Goal: Task Accomplishment & Management: Manage account settings

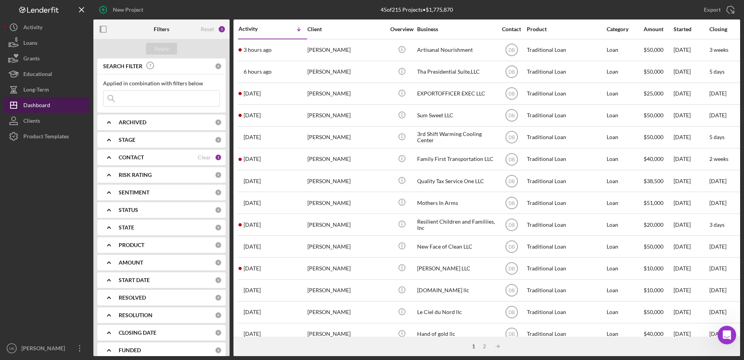
click at [49, 99] on div "Dashboard" at bounding box center [36, 106] width 27 height 18
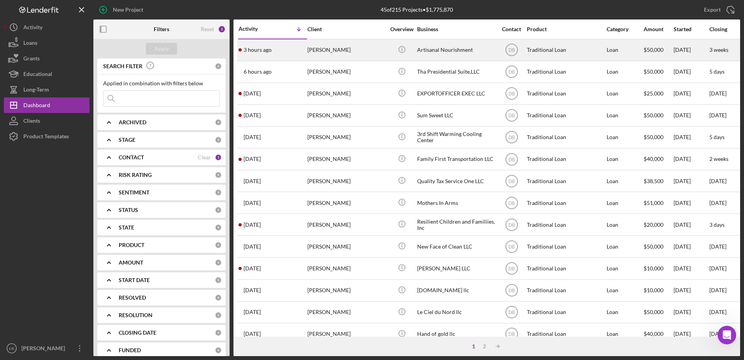
click at [295, 50] on div "3 hours ago [PERSON_NAME]" at bounding box center [273, 50] width 68 height 21
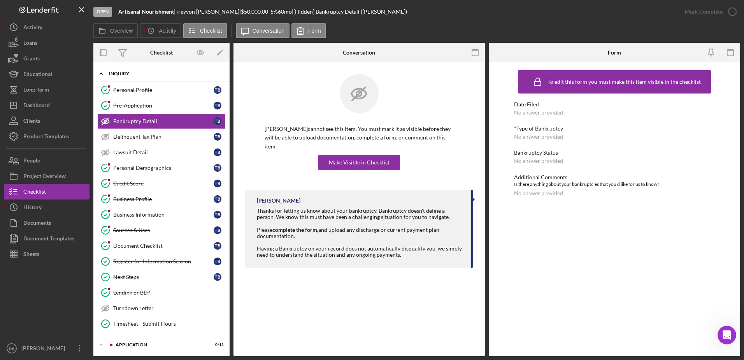
click at [125, 73] on div "Inquiry" at bounding box center [164, 73] width 111 height 5
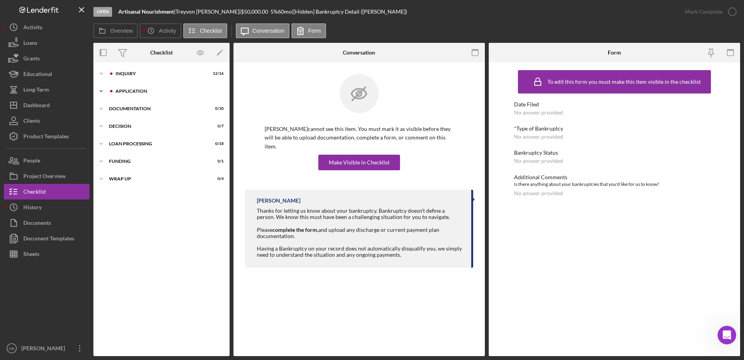
drag, startPoint x: 130, startPoint y: 92, endPoint x: 130, endPoint y: 99, distance: 6.6
click at [130, 93] on div "Application" at bounding box center [168, 91] width 104 height 5
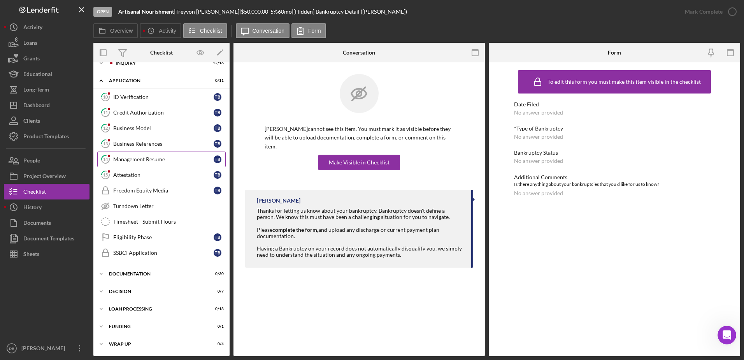
click at [130, 159] on div "Management Resume" at bounding box center [163, 159] width 100 height 6
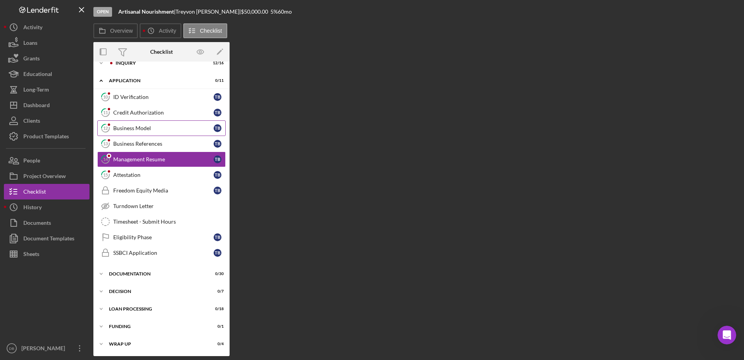
scroll to position [10, 0]
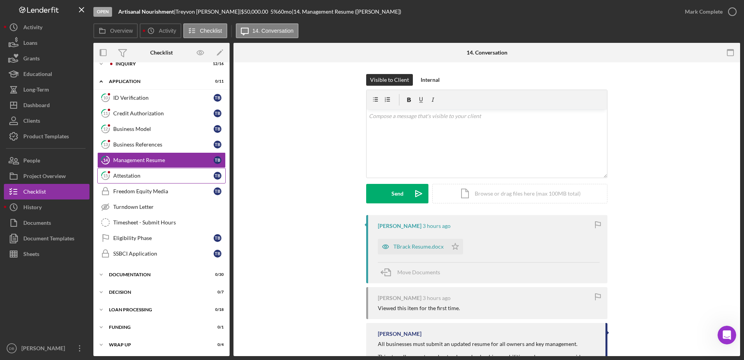
click at [125, 175] on div "Attestation" at bounding box center [163, 175] width 100 height 6
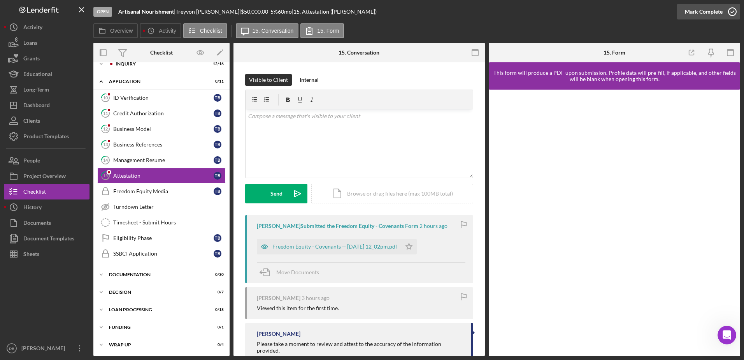
click at [722, 15] on button "Mark Complete" at bounding box center [708, 12] width 63 height 16
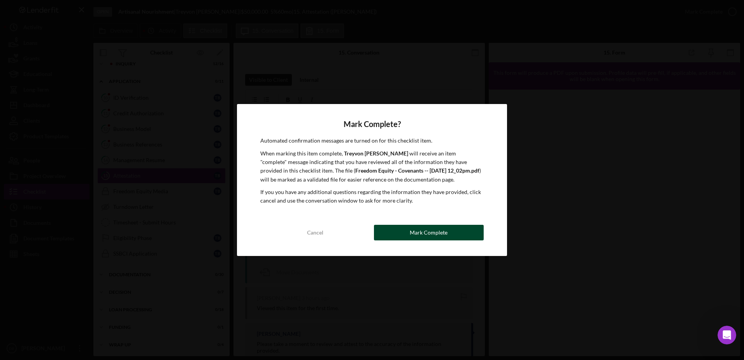
click at [457, 228] on button "Mark Complete" at bounding box center [429, 233] width 110 height 16
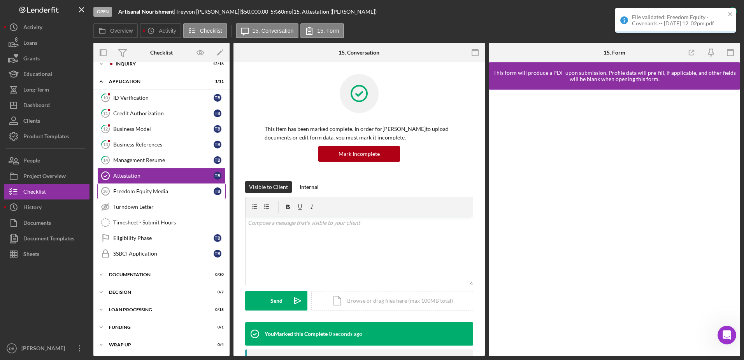
click at [138, 195] on link "Freedom Equity Media 16 Freedom Equity Media T B" at bounding box center [161, 191] width 128 height 16
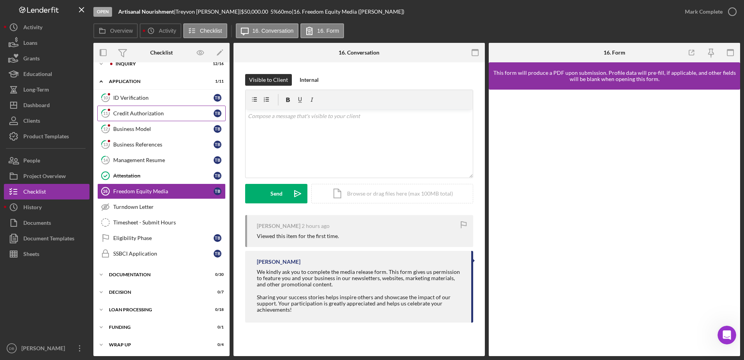
click at [174, 109] on link "11 Credit Authorization T B" at bounding box center [161, 113] width 128 height 16
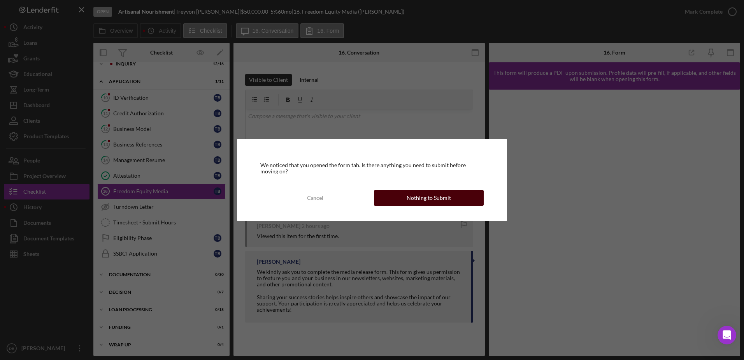
click at [413, 199] on div "Nothing to Submit" at bounding box center [429, 198] width 44 height 16
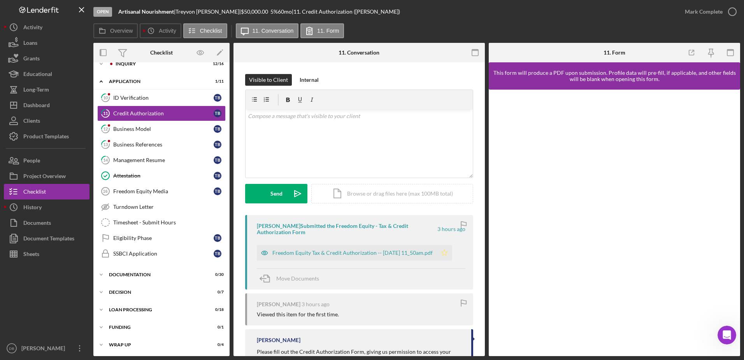
click at [450, 251] on icon "Icon/Star" at bounding box center [445, 253] width 16 height 16
click at [697, 12] on div "Mark Complete" at bounding box center [704, 12] width 38 height 16
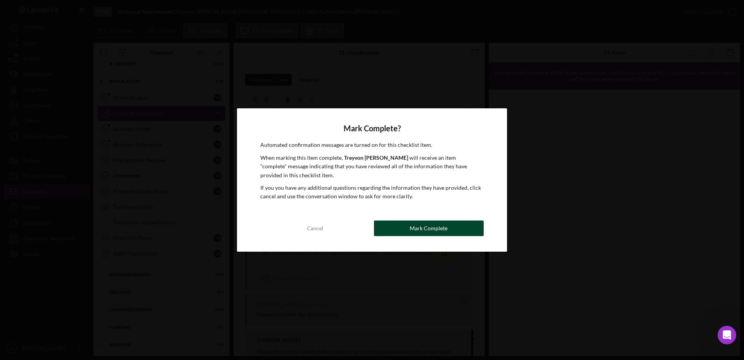
click at [395, 224] on button "Mark Complete" at bounding box center [429, 228] width 110 height 16
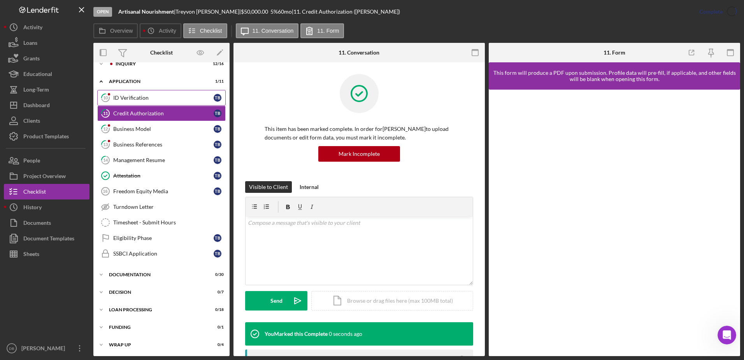
click at [200, 92] on link "10 ID Verification T B" at bounding box center [161, 98] width 128 height 16
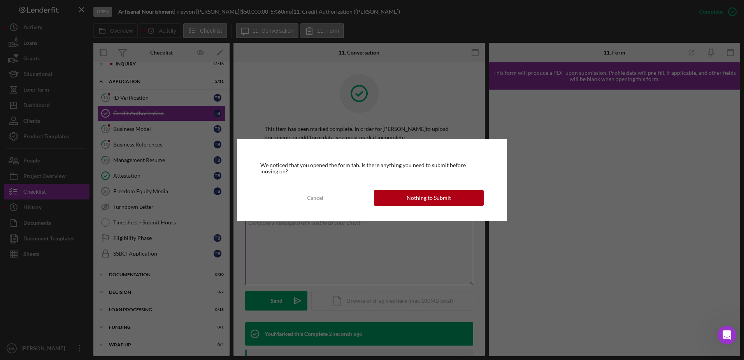
click at [391, 197] on button "Nothing to Submit" at bounding box center [429, 198] width 110 height 16
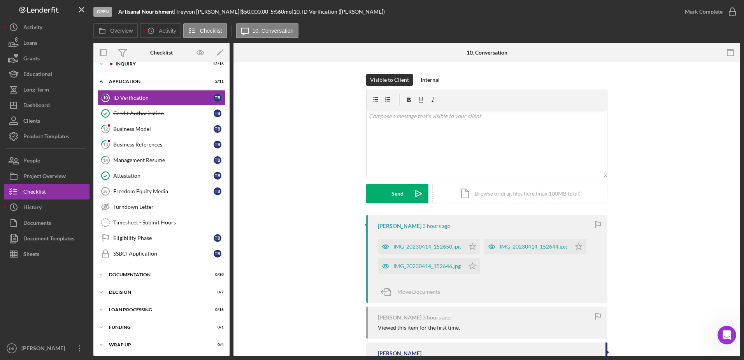
drag, startPoint x: 474, startPoint y: 269, endPoint x: 473, endPoint y: 257, distance: 11.7
click at [473, 267] on icon "Icon/Star" at bounding box center [473, 266] width 16 height 16
click at [473, 251] on icon "Icon/Star" at bounding box center [473, 247] width 16 height 16
click at [581, 243] on icon "Icon/Star" at bounding box center [579, 247] width 16 height 16
click at [687, 13] on div "Mark Complete" at bounding box center [704, 12] width 38 height 16
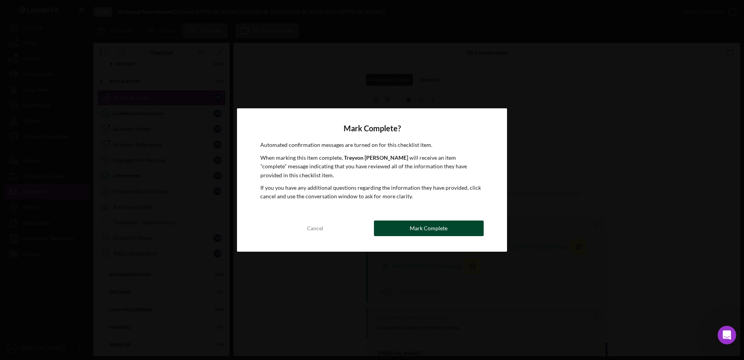
click at [394, 228] on button "Mark Complete" at bounding box center [429, 228] width 110 height 16
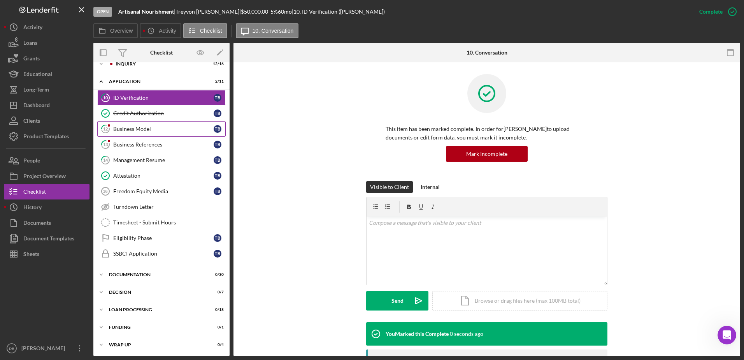
click at [162, 126] on div "Business Model" at bounding box center [163, 129] width 100 height 6
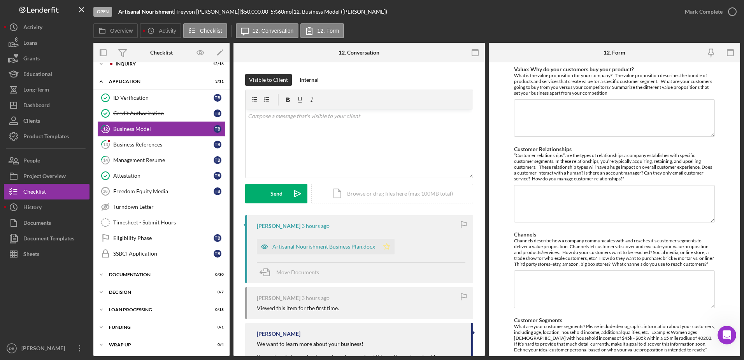
click at [385, 246] on icon "Icon/Star" at bounding box center [387, 247] width 16 height 16
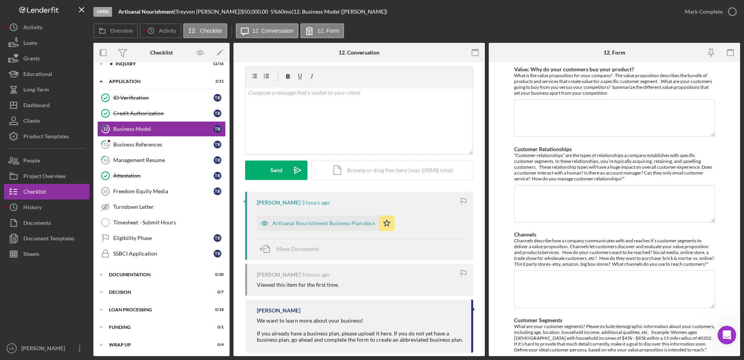
scroll to position [35, 0]
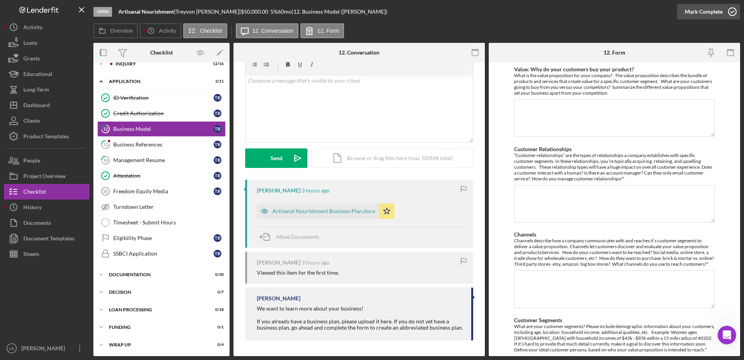
click at [706, 12] on div "Mark Complete" at bounding box center [704, 12] width 38 height 16
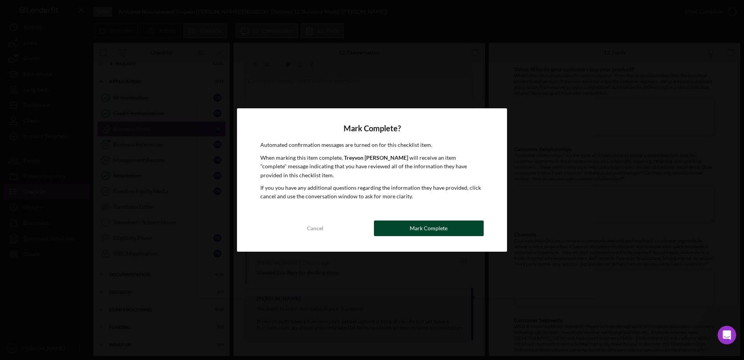
drag, startPoint x: 404, startPoint y: 237, endPoint x: 395, endPoint y: 230, distance: 11.4
click at [404, 237] on div "Mark Complete? Automated confirmation messages are turned on for this checklist…" at bounding box center [372, 179] width 270 height 143
click at [401, 225] on button "Mark Complete" at bounding box center [429, 228] width 110 height 16
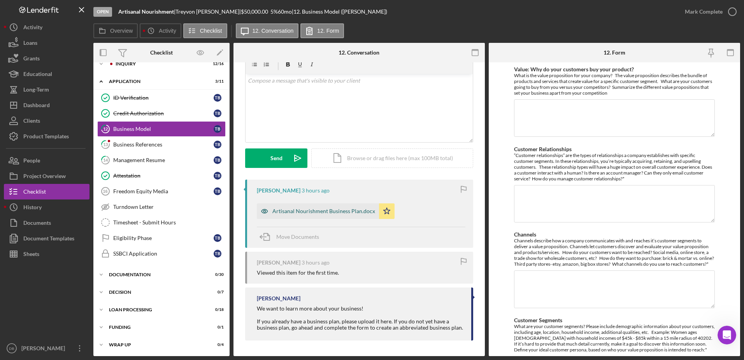
click at [326, 211] on div "Artisanal Nourishment Business Plan.docx" at bounding box center [323, 211] width 103 height 6
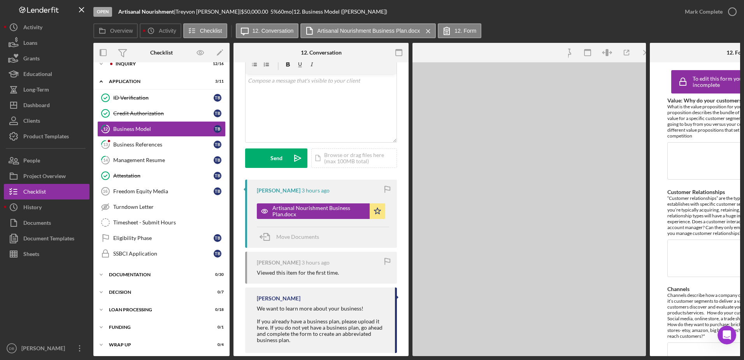
scroll to position [151, 0]
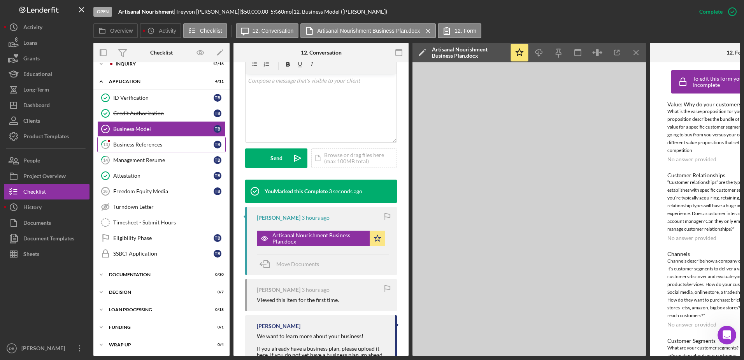
click at [121, 143] on div "Business References" at bounding box center [163, 144] width 100 height 6
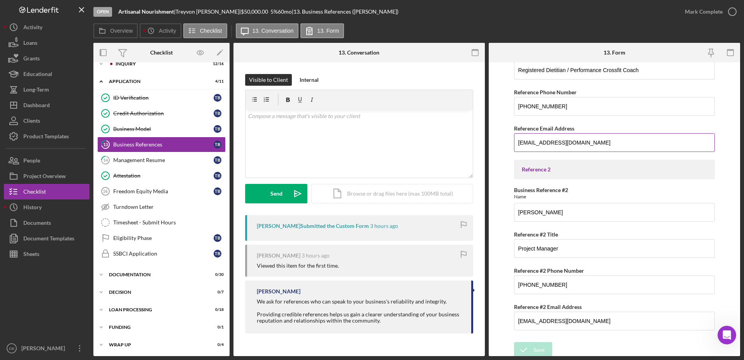
scroll to position [87, 0]
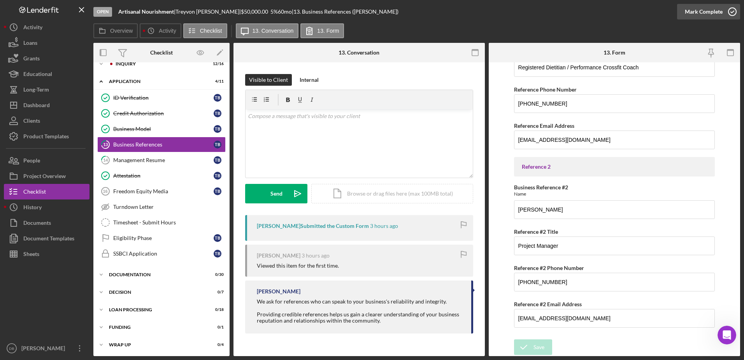
click at [715, 11] on div "Mark Complete" at bounding box center [704, 12] width 38 height 16
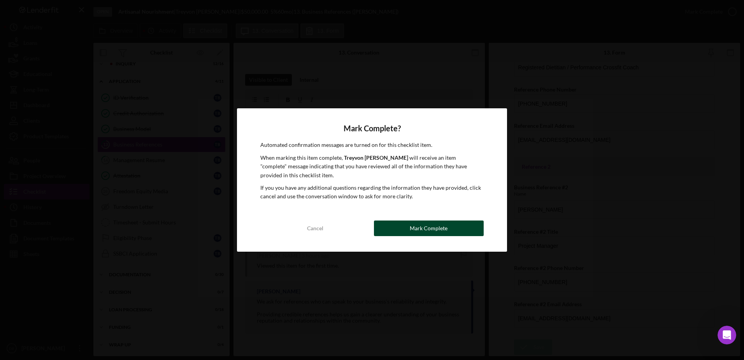
click at [390, 231] on button "Mark Complete" at bounding box center [429, 228] width 110 height 16
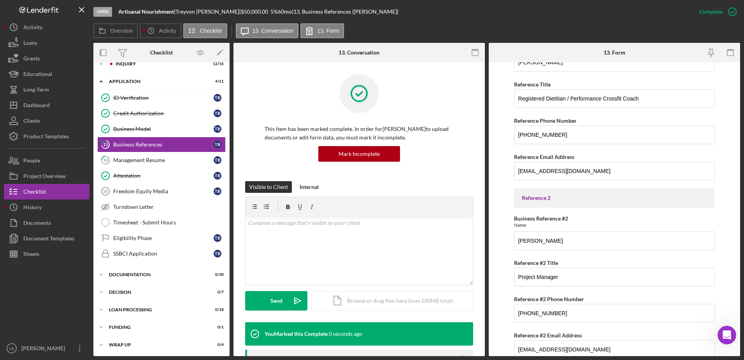
scroll to position [118, 0]
